Goal: Entertainment & Leisure: Browse casually

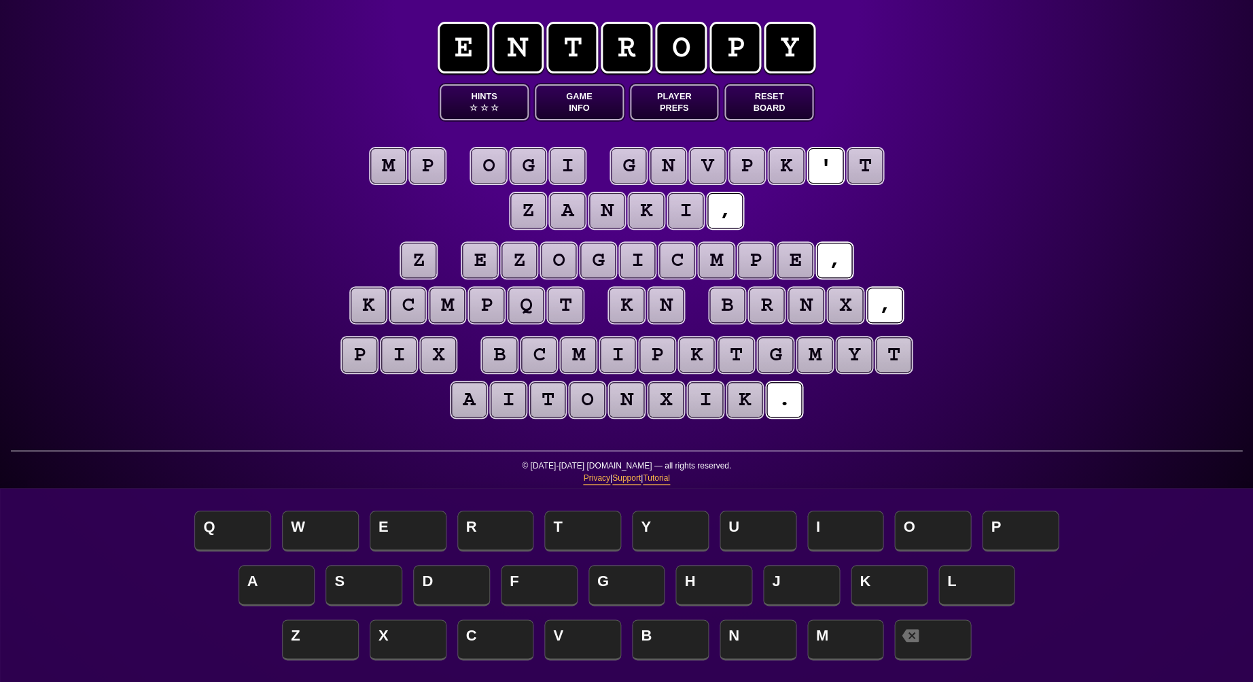
click at [859, 165] on puzzle-tile "t" at bounding box center [865, 165] width 35 height 35
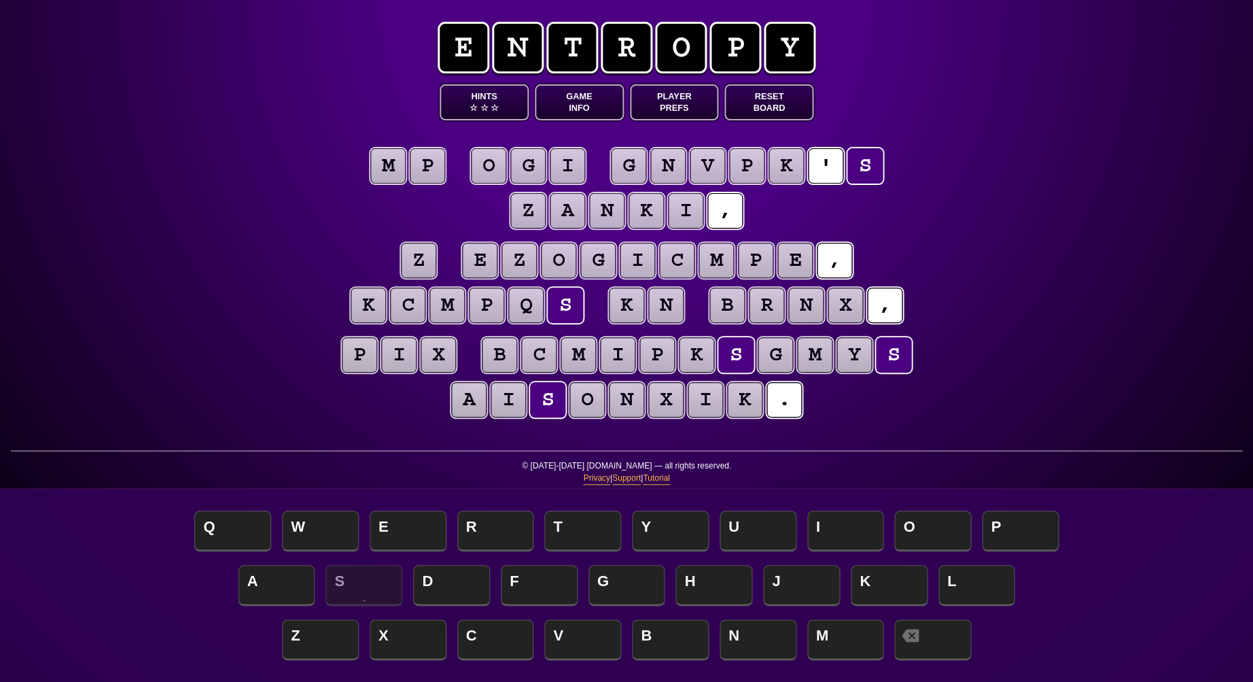
click at [426, 264] on puzzle-tile "z" at bounding box center [418, 260] width 35 height 35
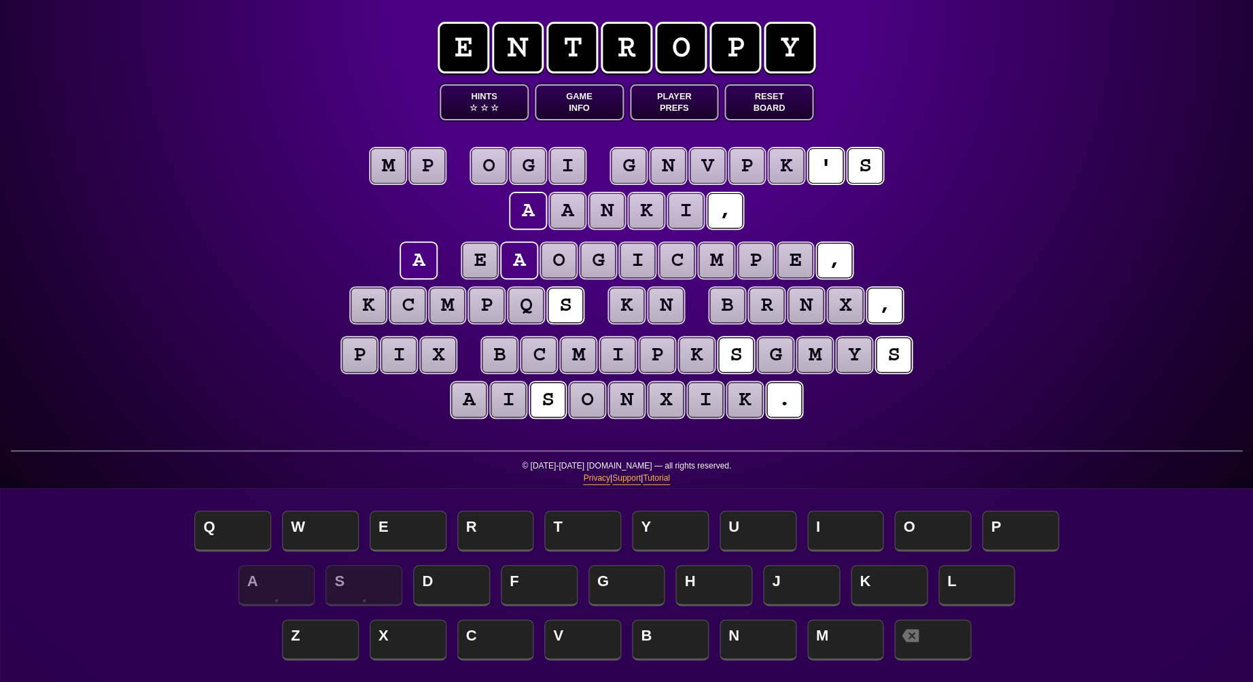
click at [576, 165] on puzzle-tile "i" at bounding box center [567, 165] width 35 height 35
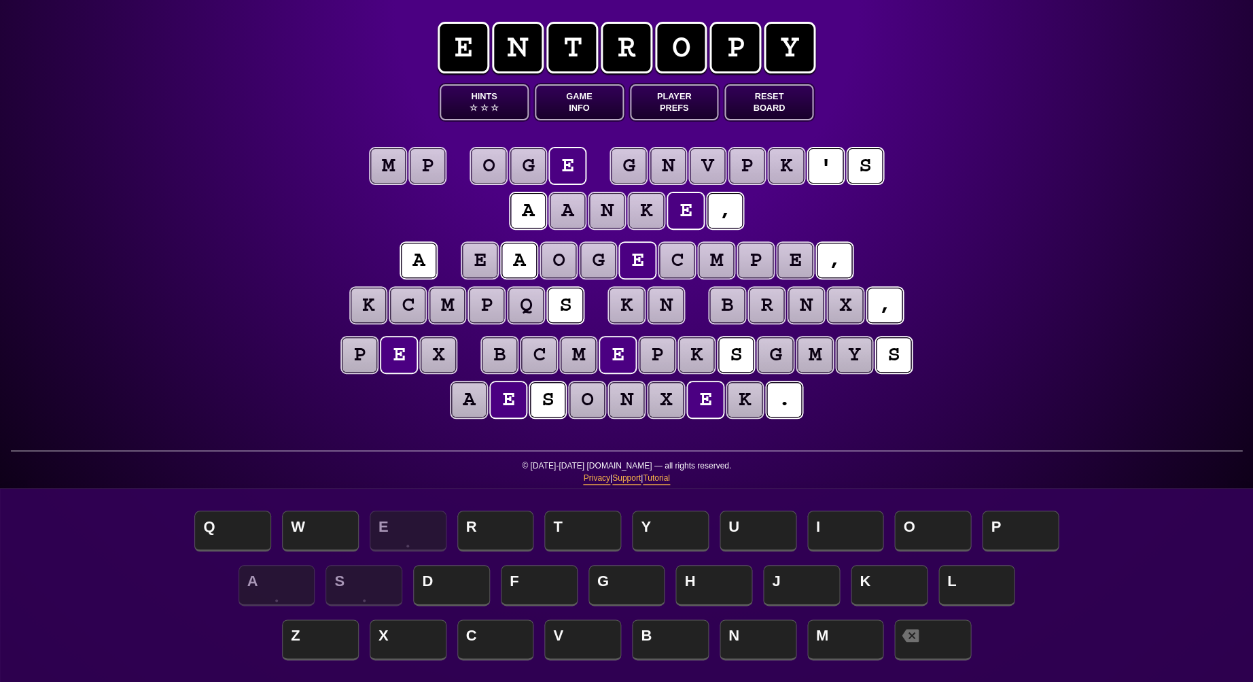
click at [528, 167] on puzzle-tile "g" at bounding box center [527, 165] width 35 height 35
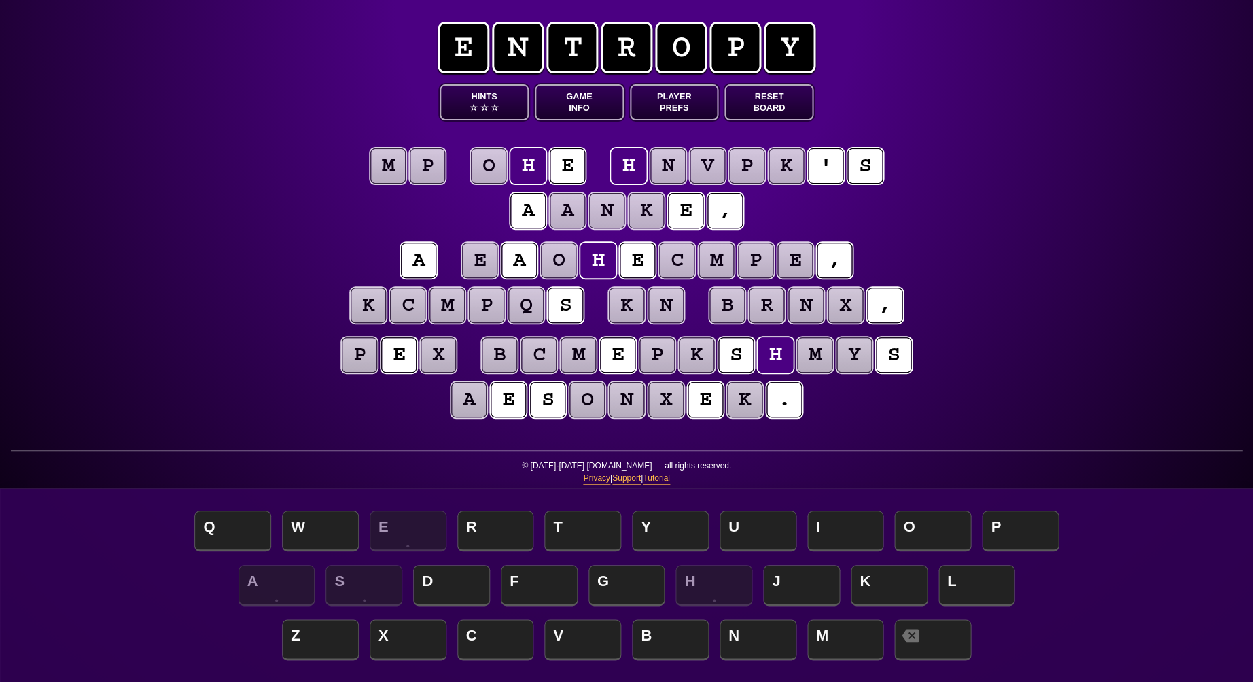
click at [483, 163] on puzzle-tile "o" at bounding box center [488, 165] width 35 height 35
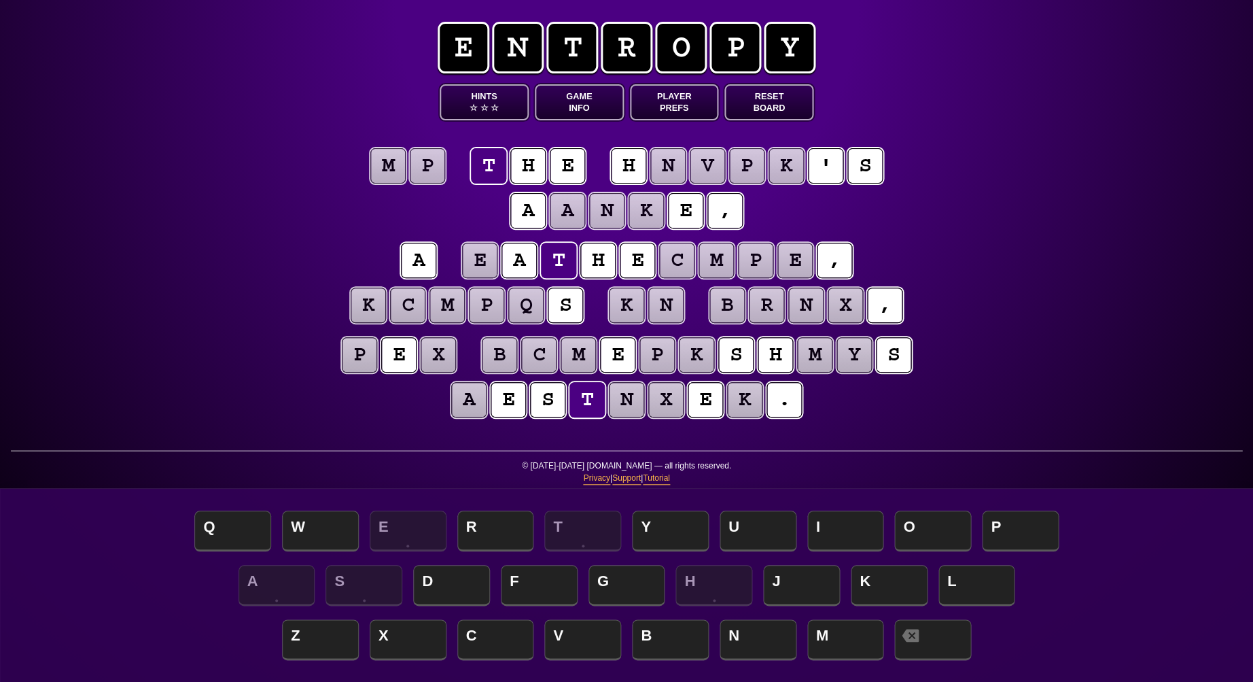
click at [429, 157] on puzzle-tile "p" at bounding box center [427, 165] width 35 height 35
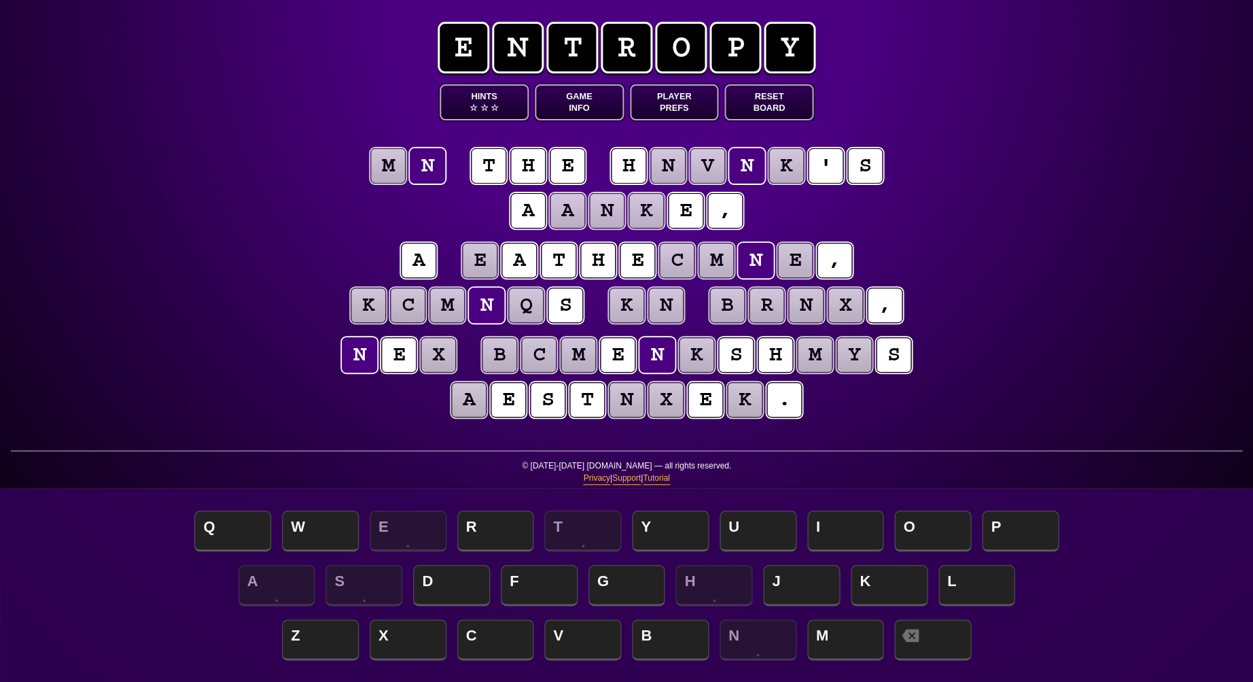
scroll to position [0, 1]
click at [387, 161] on puzzle-tile "m" at bounding box center [387, 165] width 35 height 35
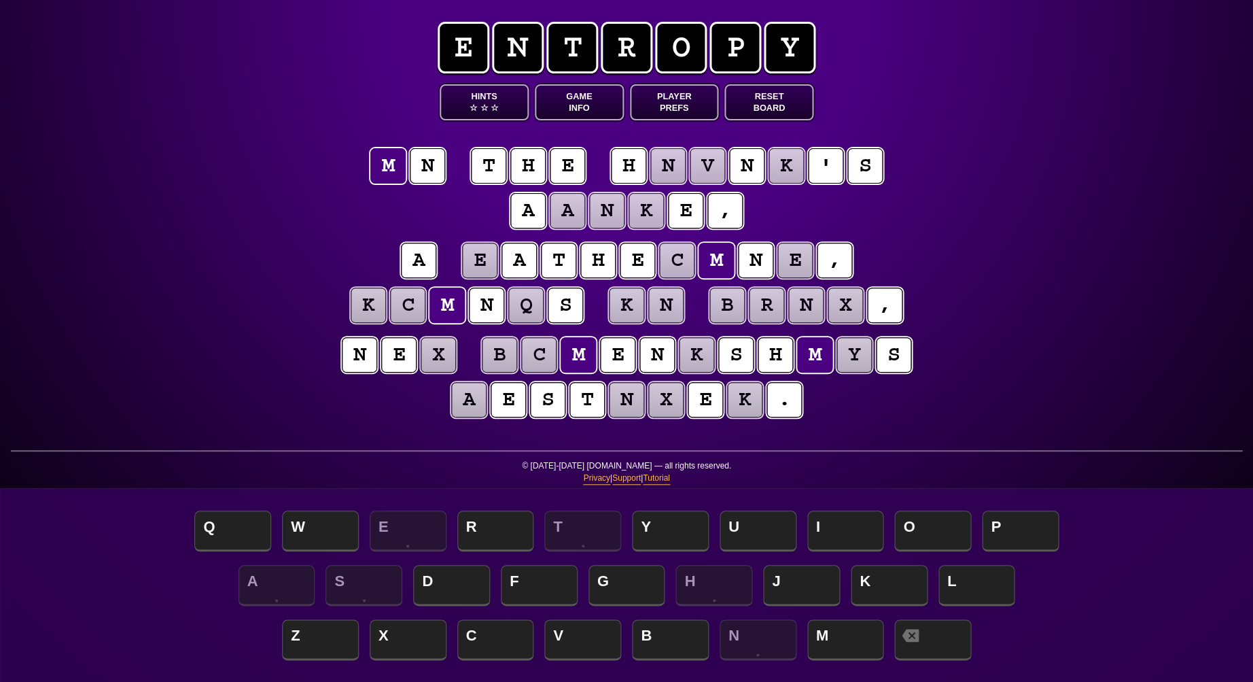
scroll to position [0, 0]
click at [1007, 179] on div "e n t r o p y Hints ☆ ☆ ☆ Game Info Player Prefs Reset Board i n t h e h n v n …" at bounding box center [626, 341] width 1253 height 682
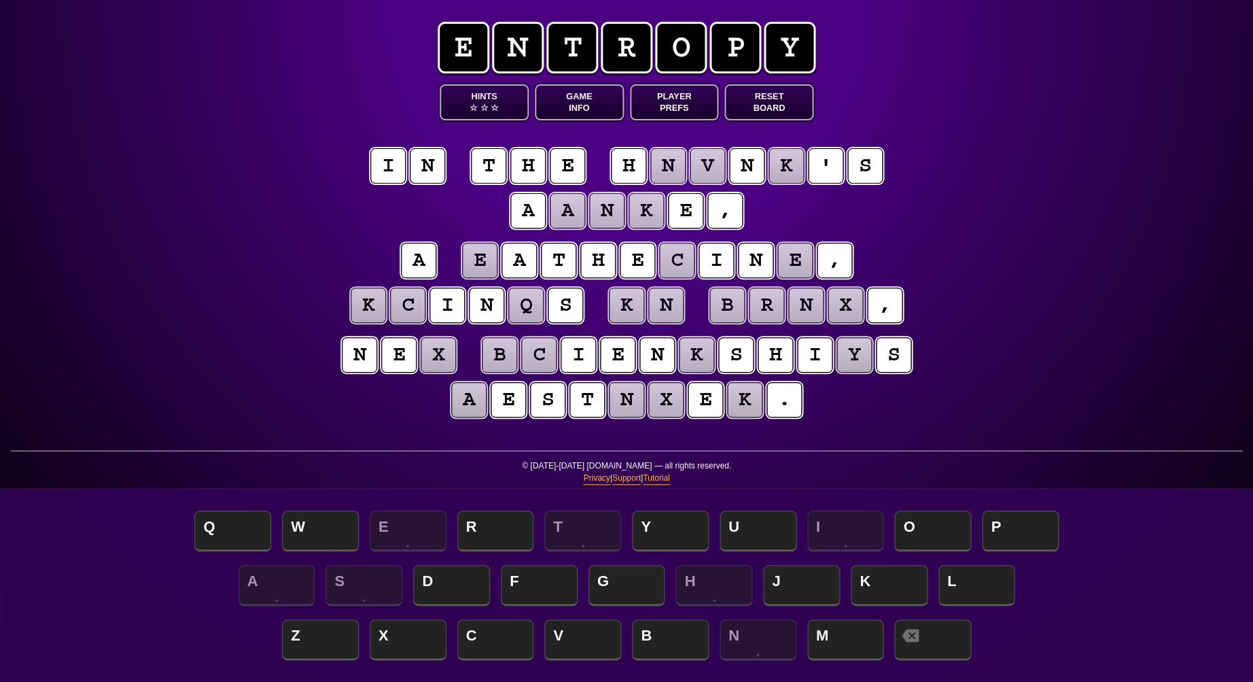
click at [795, 265] on puzzle-tile "e" at bounding box center [795, 260] width 35 height 35
click at [678, 256] on puzzle-tile "c" at bounding box center [676, 260] width 35 height 35
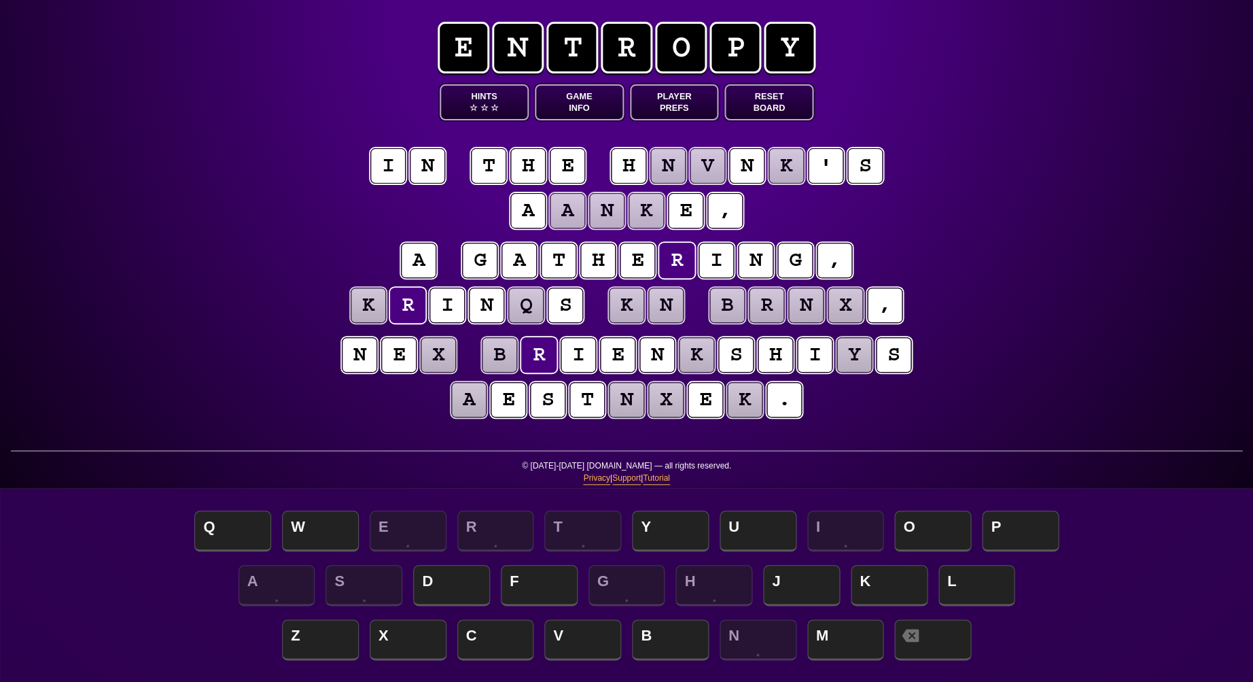
click at [1037, 283] on div "e n t r o p y Hints ☆ ☆ ☆ Game Info Player Prefs Reset Board i n t h e h n v n …" at bounding box center [626, 341] width 1253 height 682
click at [528, 309] on puzzle-tile "q" at bounding box center [525, 305] width 35 height 35
click at [434, 364] on puzzle-tile "x" at bounding box center [438, 354] width 35 height 35
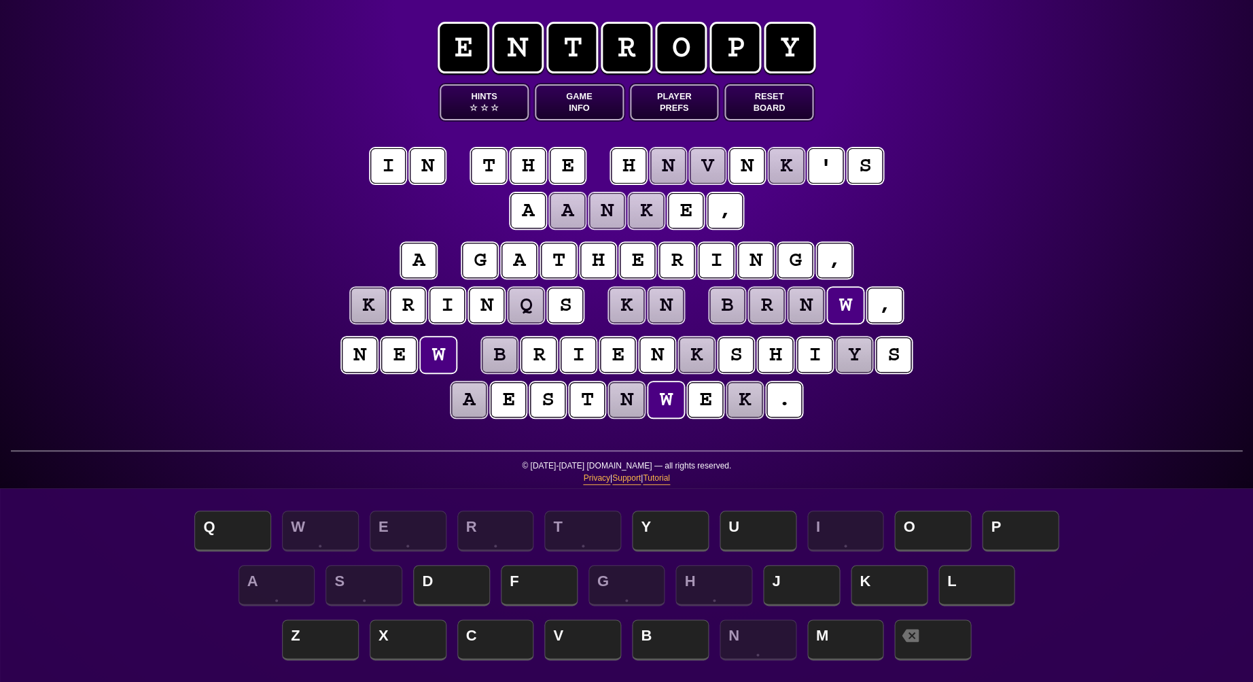
click at [957, 321] on puzzle-line "a g a t h e r i n g , k r i n q s k n b r n w ," at bounding box center [627, 283] width 696 height 89
click at [505, 364] on puzzle-tile "b" at bounding box center [499, 354] width 35 height 35
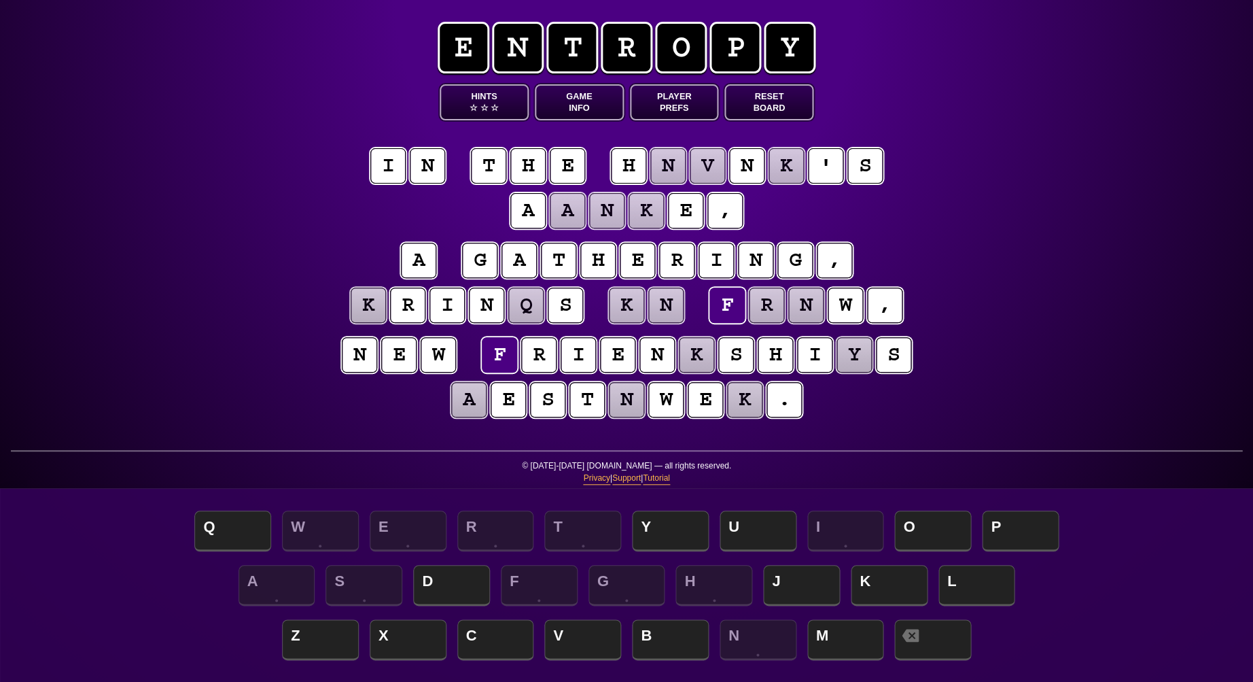
click at [691, 356] on puzzle-tile "k" at bounding box center [696, 354] width 35 height 35
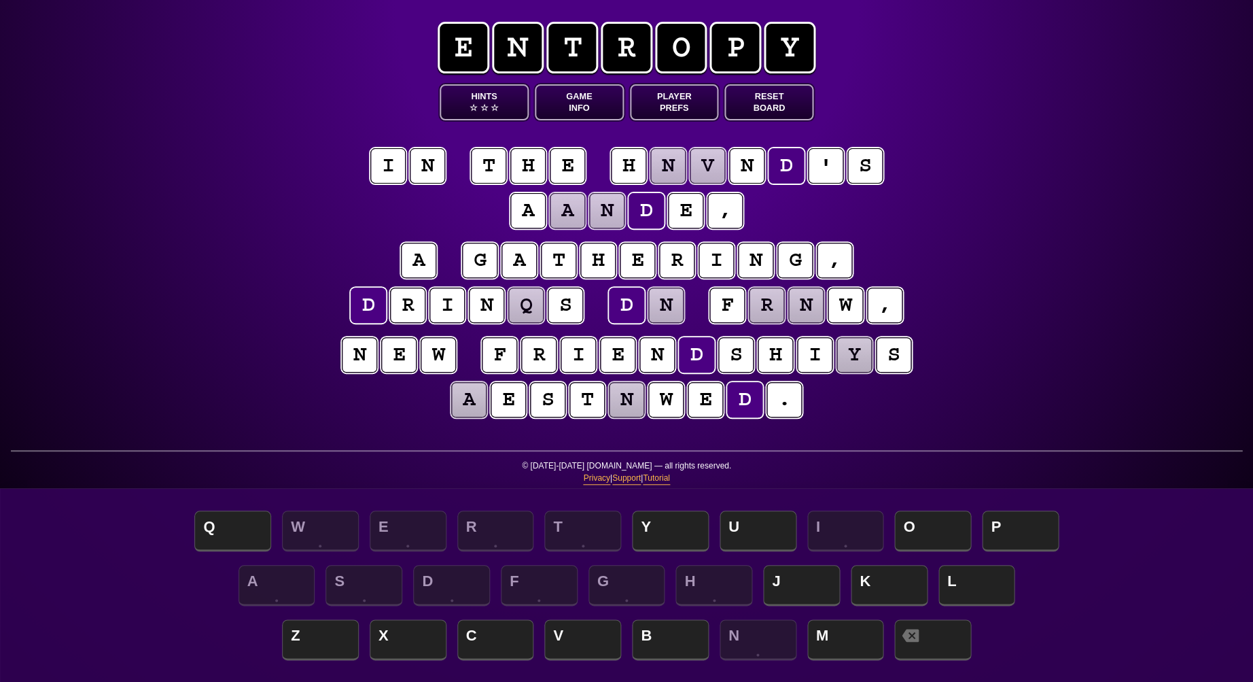
click at [857, 359] on puzzle-tile "y" at bounding box center [854, 354] width 35 height 35
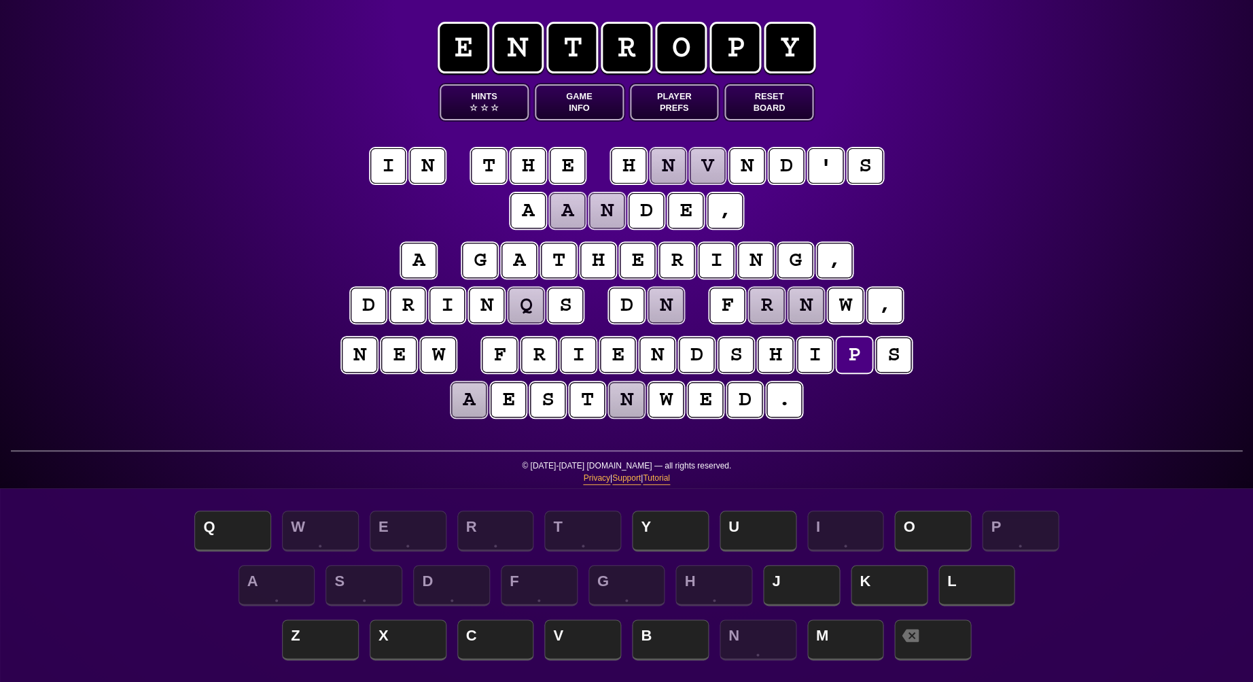
click at [665, 318] on puzzle-tile "n" at bounding box center [665, 305] width 35 height 35
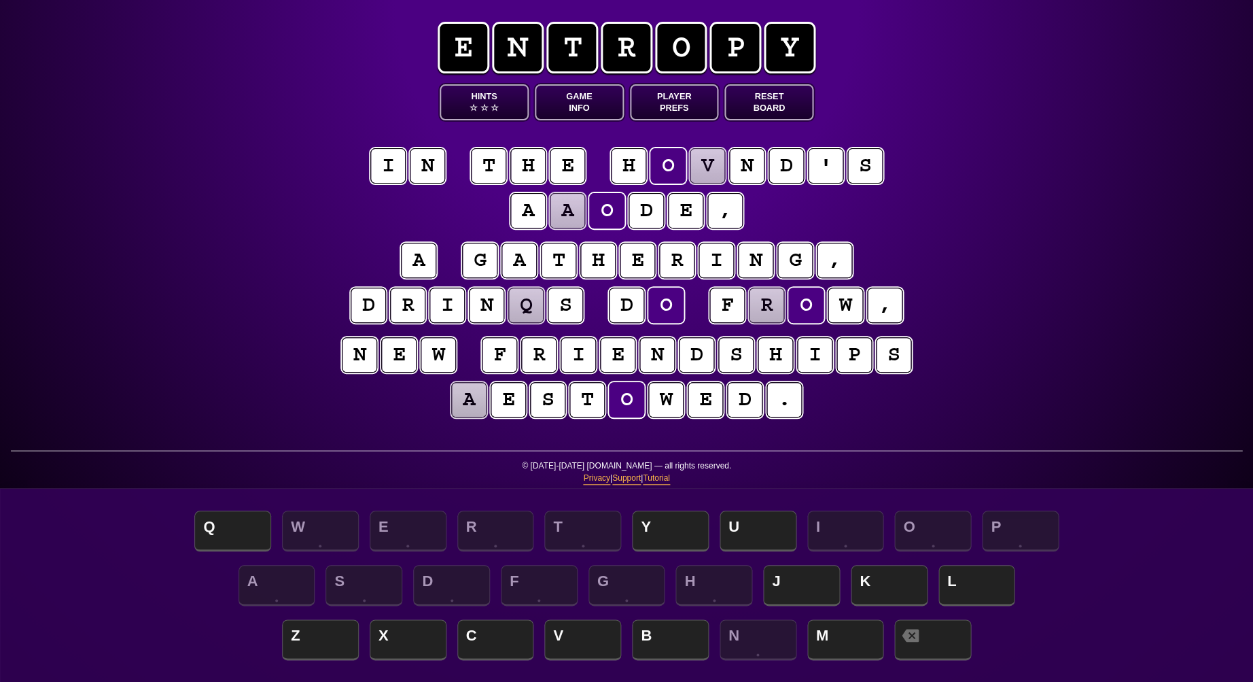
click at [310, 307] on puzzle-line "a g a t h e r i n g , d r i n q s d o f r o w ," at bounding box center [627, 283] width 696 height 89
click at [708, 171] on puzzle-tile "v" at bounding box center [707, 165] width 35 height 35
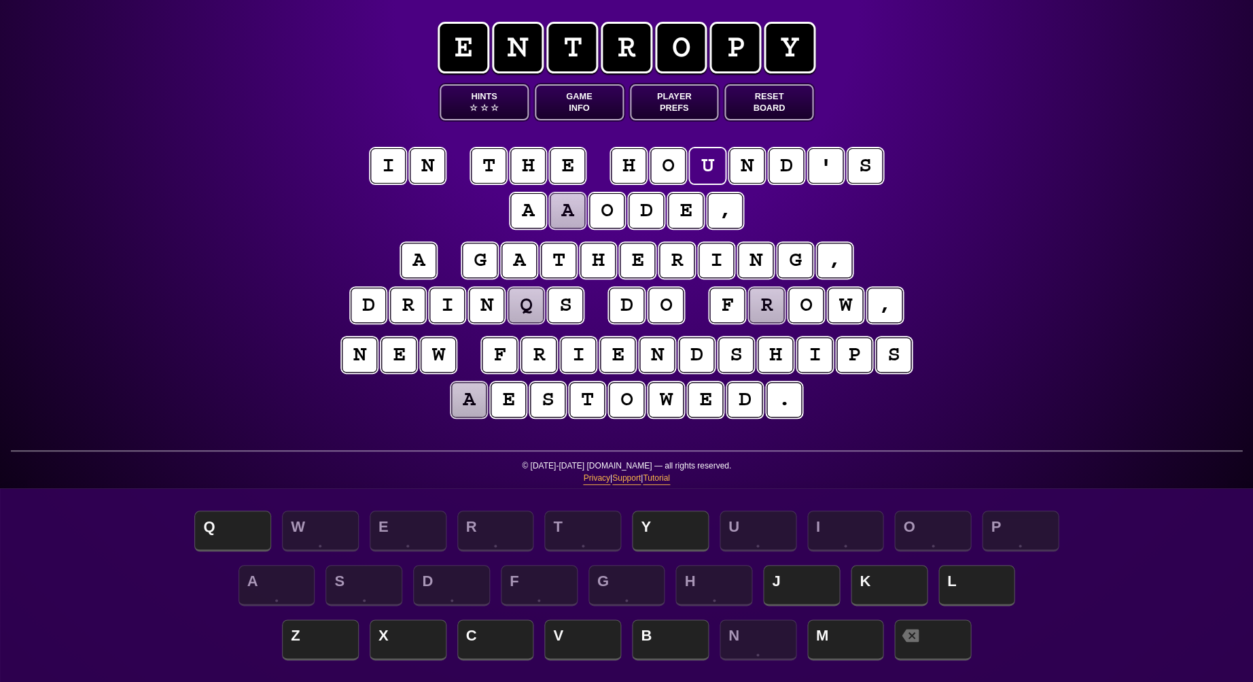
scroll to position [-1, 0]
click at [563, 211] on puzzle-tile "a" at bounding box center [567, 210] width 35 height 35
click at [251, 239] on div "e n t r o p y Hints ☆ ☆ ☆ Game Info Player Prefs Reset Board i n t h e h o u n …" at bounding box center [626, 341] width 1253 height 682
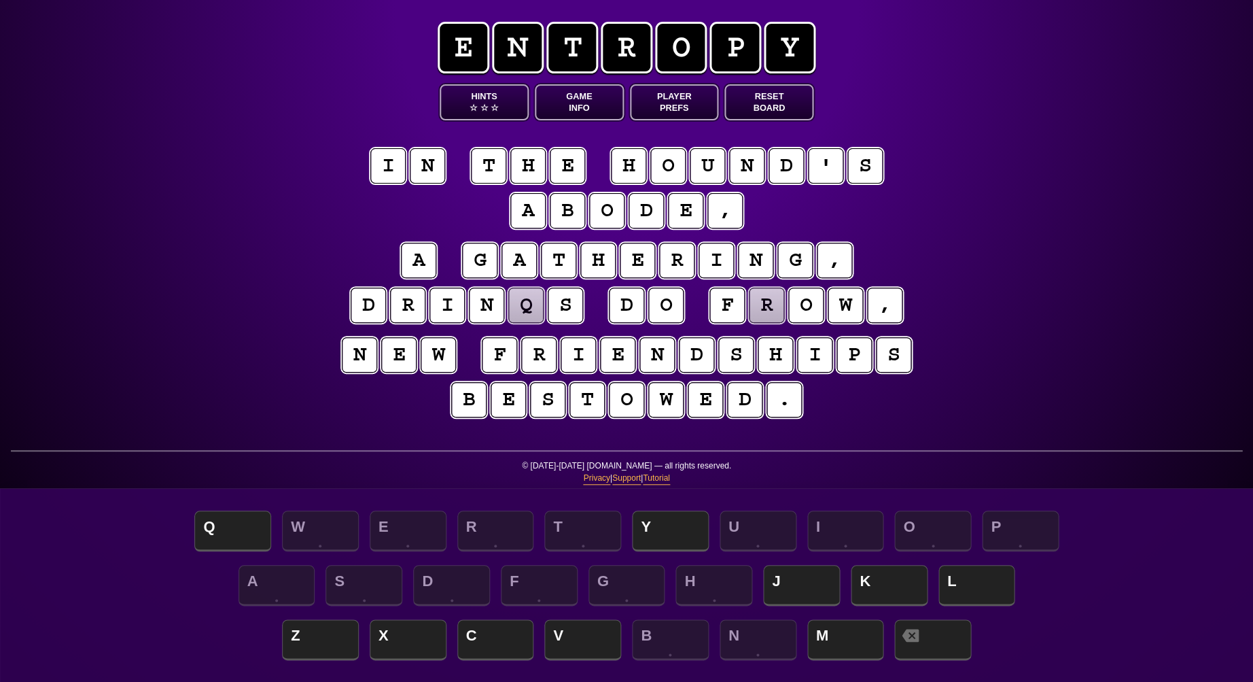
click at [528, 306] on puzzle-tile "q" at bounding box center [525, 305] width 35 height 35
click at [767, 311] on puzzle-tile "r" at bounding box center [766, 305] width 35 height 35
